Goal: Entertainment & Leisure: Consume media (video, audio)

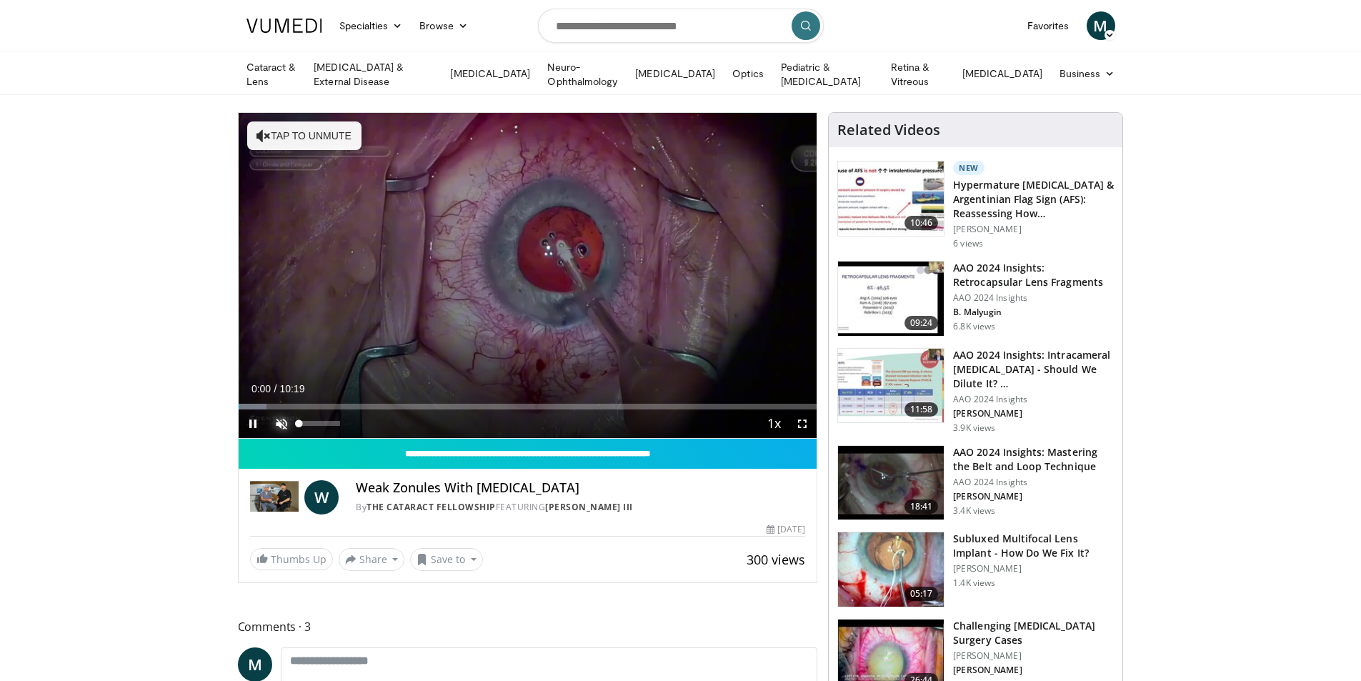
click at [276, 419] on span "Video Player" at bounding box center [281, 423] width 29 height 29
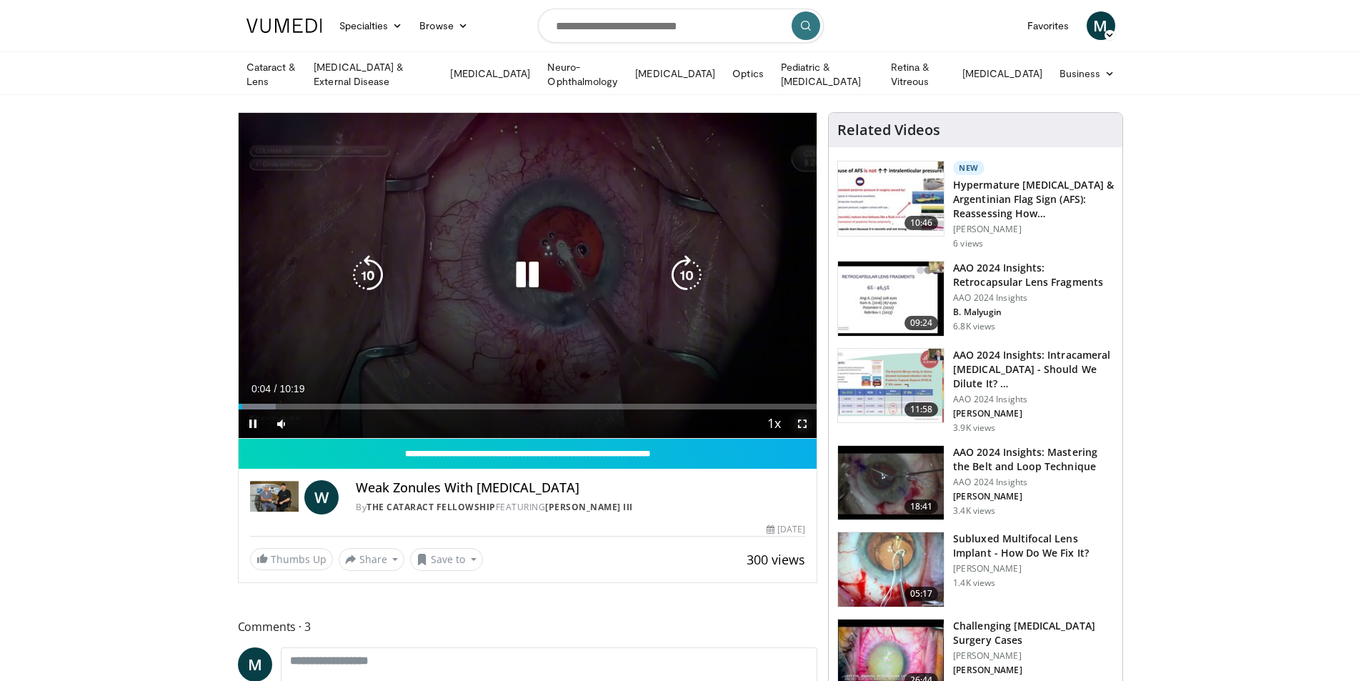
drag, startPoint x: 803, startPoint y: 424, endPoint x: 803, endPoint y: 486, distance: 62.9
click at [803, 424] on span "Video Player" at bounding box center [802, 423] width 29 height 29
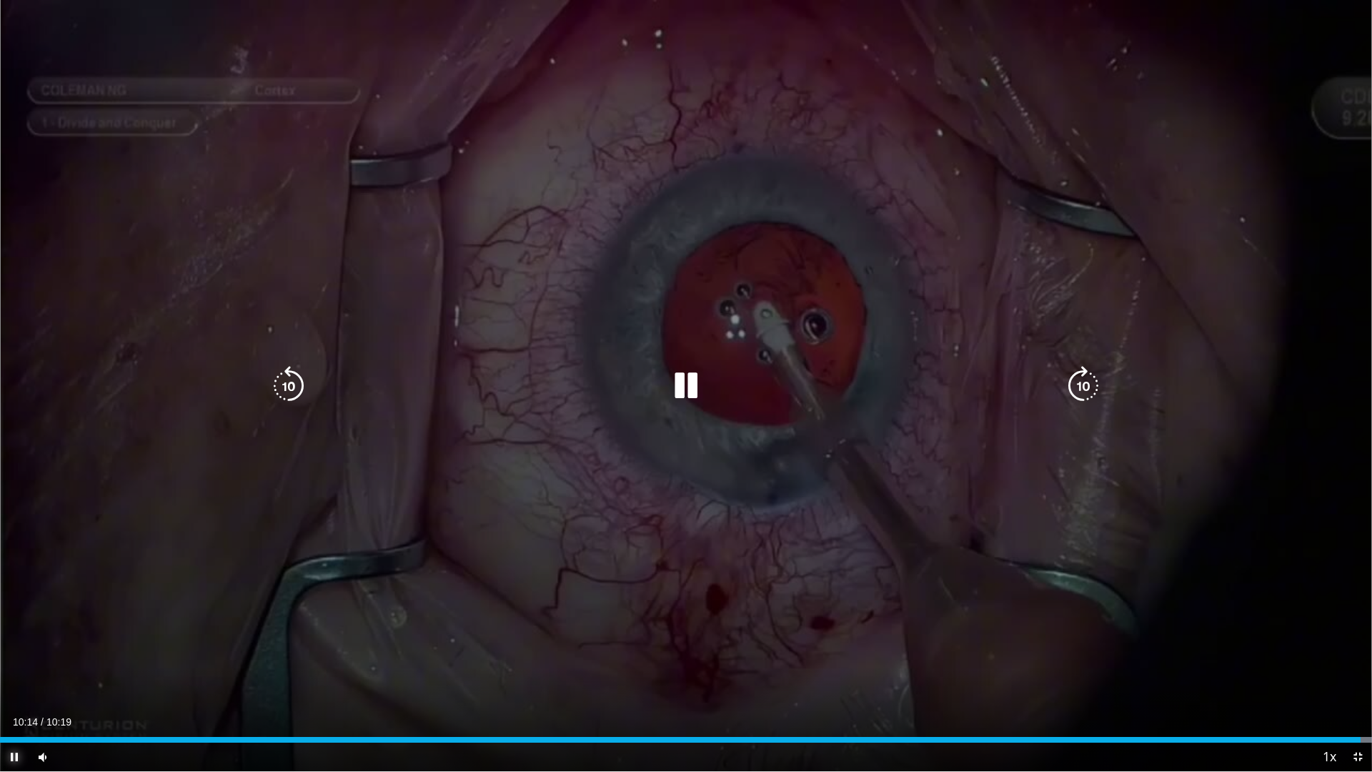
drag, startPoint x: 15, startPoint y: 757, endPoint x: 13, endPoint y: 749, distance: 7.5
click at [15, 680] on video-js "**********" at bounding box center [686, 386] width 1372 height 772
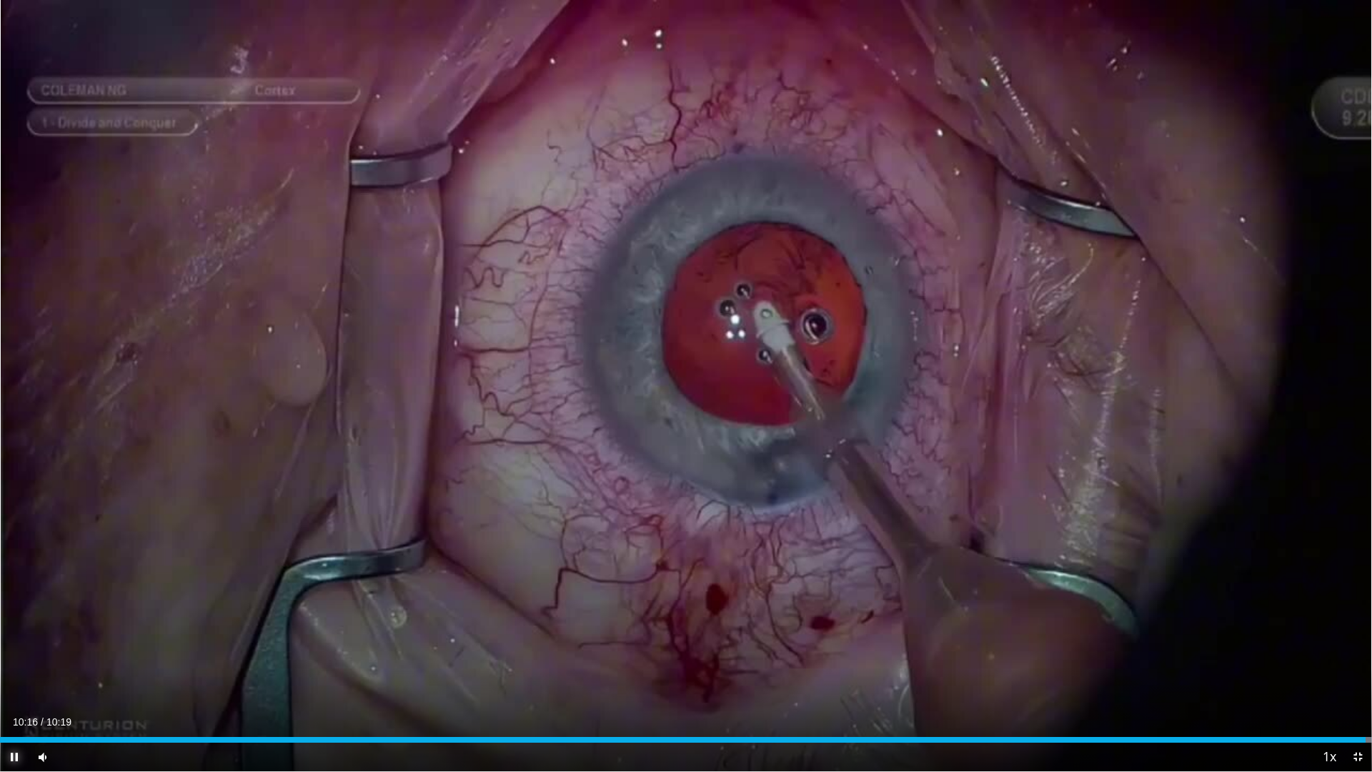
click at [11, 680] on span "Video Player" at bounding box center [14, 756] width 29 height 29
